Goal: Find specific page/section: Find specific page/section

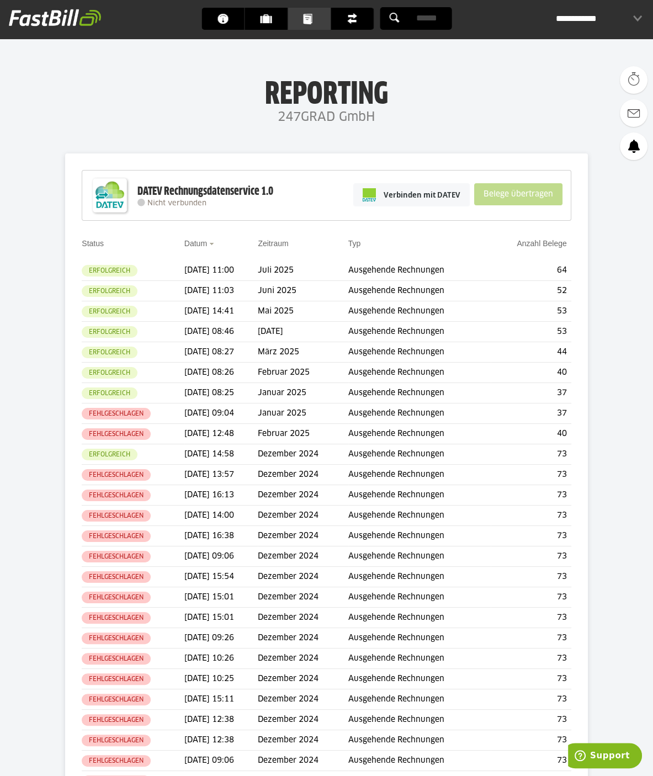
click at [312, 18] on span "Dokumente" at bounding box center [312, 19] width 18 height 22
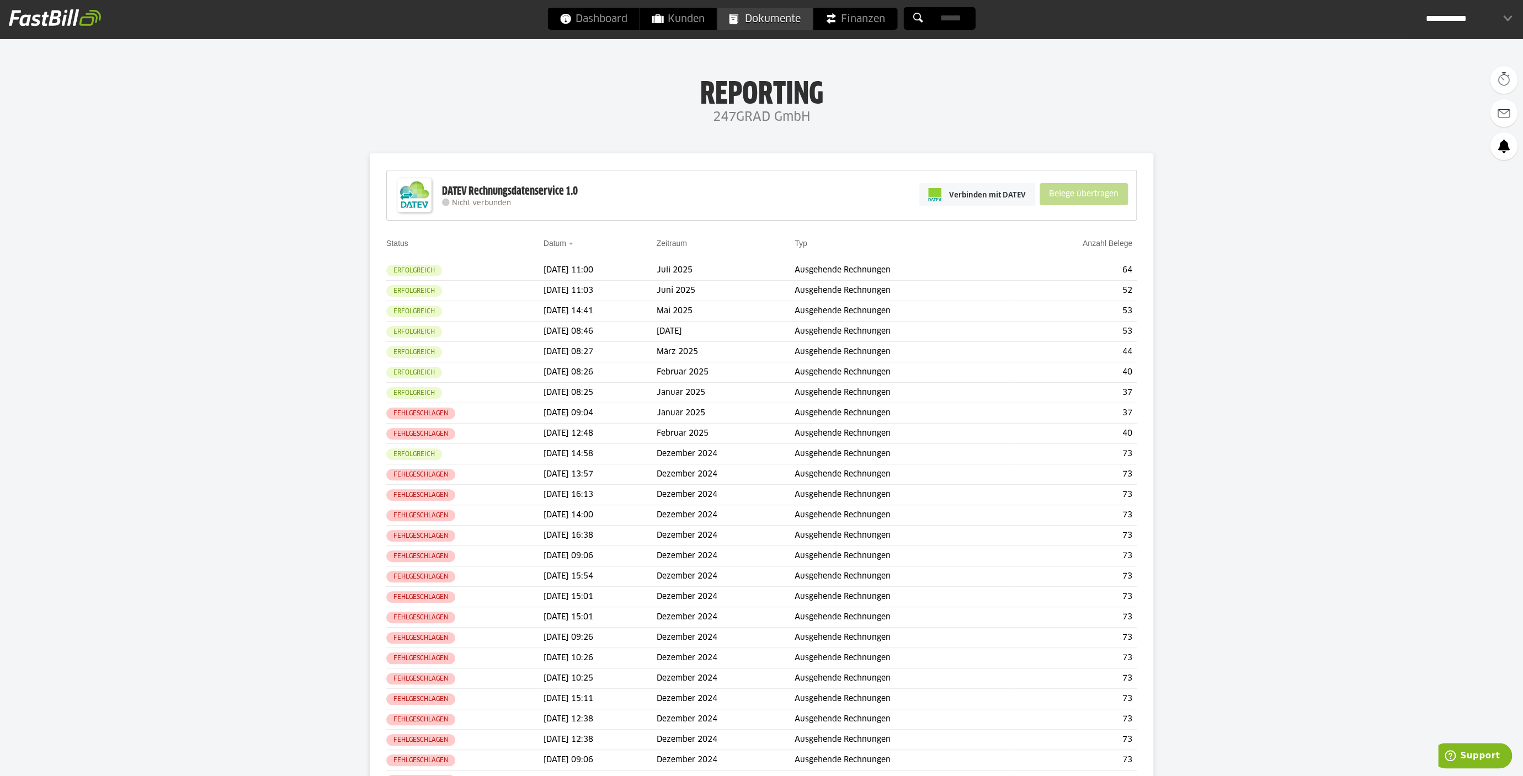
click at [780, 16] on span "Dokumente" at bounding box center [764, 19] width 71 height 22
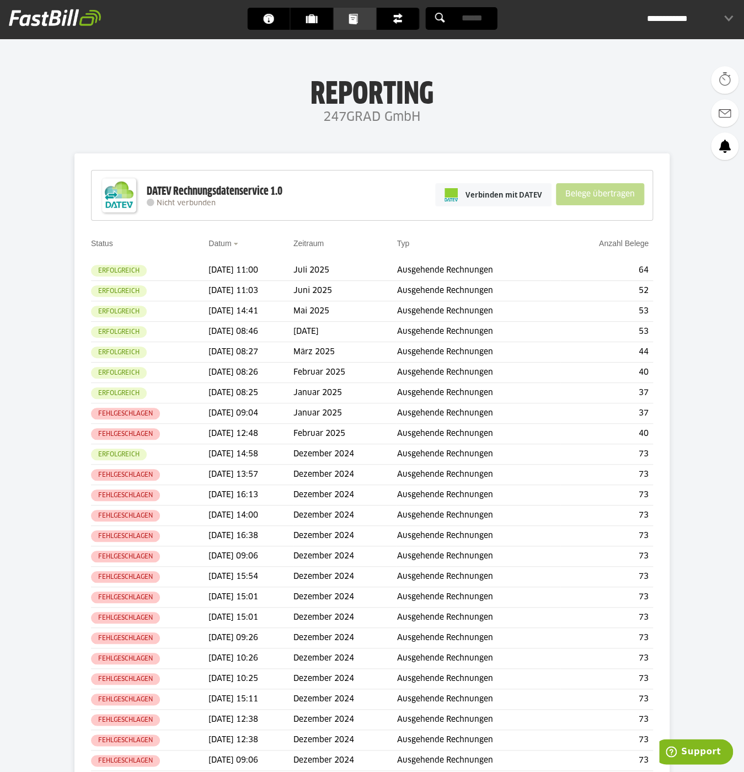
click at [353, 16] on span "Dokumente" at bounding box center [358, 19] width 18 height 22
